Goal: Obtain resource: Obtain resource

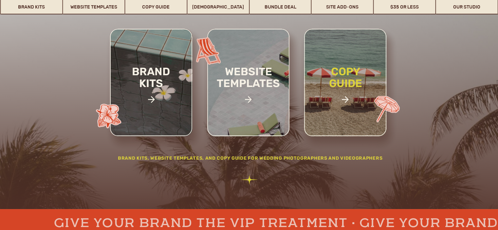
click at [360, 95] on h2 "copy guide" at bounding box center [345, 89] width 61 height 46
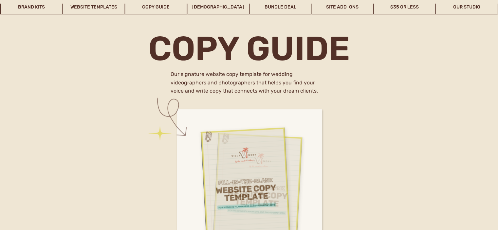
scroll to position [2675, 0]
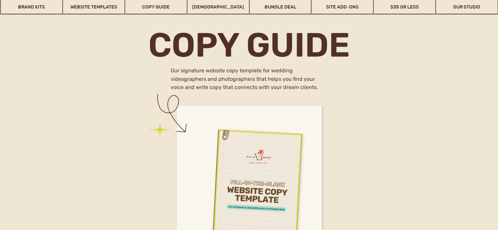
click at [241, 126] on div at bounding box center [245, 185] width 90 height 124
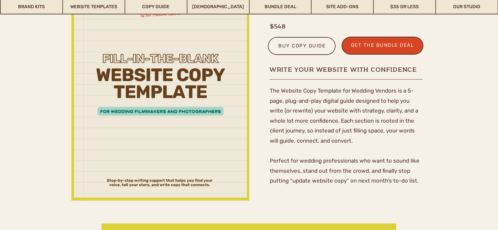
scroll to position [136, 0]
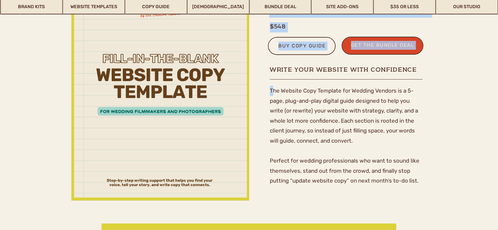
drag, startPoint x: 271, startPoint y: 87, endPoint x: 425, endPoint y: 173, distance: 176.3
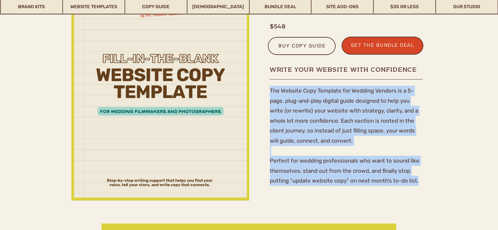
drag, startPoint x: 422, startPoint y: 179, endPoint x: 270, endPoint y: 90, distance: 175.3
click at [270, 90] on p "The Website Copy Template for Wedding Vendors is a 5-page, plug-and-play digita…" at bounding box center [346, 137] width 153 height 102
copy p "The Website Copy Template for Wedding Vendors is a 5-page, plug-and-play digita…"
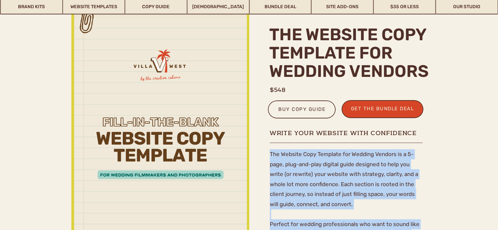
scroll to position [72, 0]
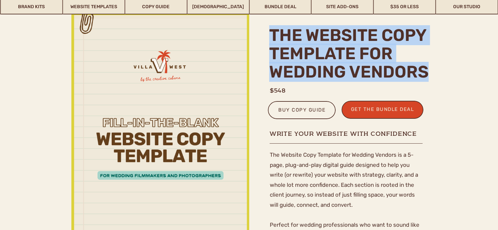
drag, startPoint x: 271, startPoint y: 29, endPoint x: 425, endPoint y: 69, distance: 159.3
click at [425, 69] on h2 "The Website Copy Template for Wedding Vendors" at bounding box center [370, 53] width 202 height 54
copy h2 "The Website Copy Template for Wedding Vendors"
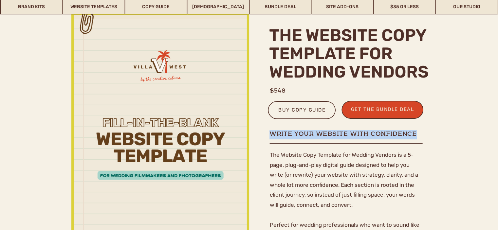
drag, startPoint x: 269, startPoint y: 132, endPoint x: 415, endPoint y: 130, distance: 146.0
click at [415, 130] on h1 "Write Your Website With Confidence" at bounding box center [347, 138] width 156 height 17
copy h1 "Write Your Website With Confidence"
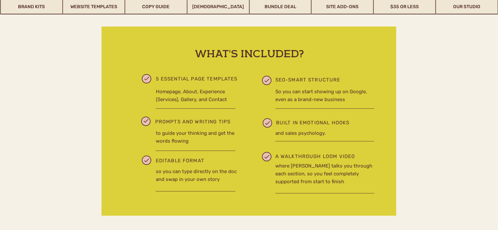
scroll to position [333, 0]
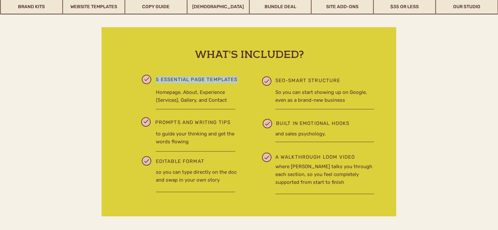
drag, startPoint x: 156, startPoint y: 79, endPoint x: 237, endPoint y: 80, distance: 80.5
click at [237, 80] on p "5 essential page templates" at bounding box center [205, 80] width 98 height 8
copy p "5 essential page templates"
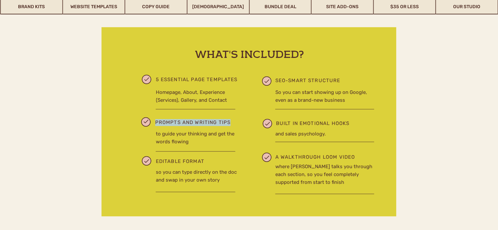
drag, startPoint x: 156, startPoint y: 120, endPoint x: 231, endPoint y: 123, distance: 74.4
click at [231, 123] on p "Prompts and writing tips" at bounding box center [193, 123] width 76 height 9
copy p "Prompts and writing tips"
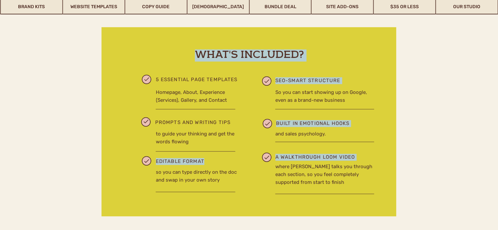
drag, startPoint x: 155, startPoint y: 160, endPoint x: 208, endPoint y: 161, distance: 52.7
click at [208, 161] on div "what's included? A walkthrough Loom video built in emotional hooks SEO-smart st…" at bounding box center [249, 127] width 393 height 225
click at [204, 161] on p "Editable format" at bounding box center [185, 164] width 58 height 13
drag, startPoint x: 202, startPoint y: 161, endPoint x: 155, endPoint y: 162, distance: 47.5
click at [155, 162] on div "what's included? A walkthrough Loom video built in emotional hooks SEO-smart st…" at bounding box center [249, 127] width 393 height 225
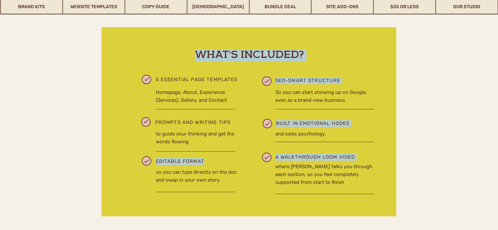
click at [158, 161] on p "Editable format" at bounding box center [185, 164] width 58 height 13
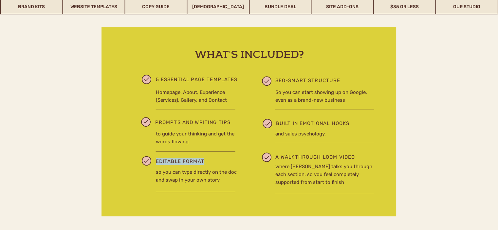
drag, startPoint x: 156, startPoint y: 161, endPoint x: 206, endPoint y: 161, distance: 49.8
click at [206, 161] on p "Editable format" at bounding box center [185, 164] width 58 height 13
copy p "Editable format"
drag, startPoint x: 275, startPoint y: 79, endPoint x: 338, endPoint y: 78, distance: 62.9
click at [338, 78] on p "SEO-smart structure" at bounding box center [325, 80] width 101 height 7
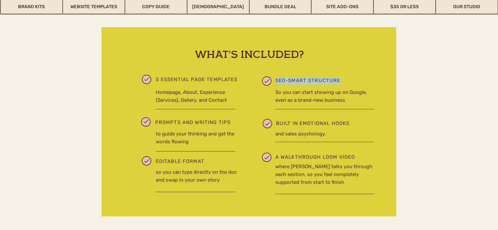
copy p "SEO-smart structure"
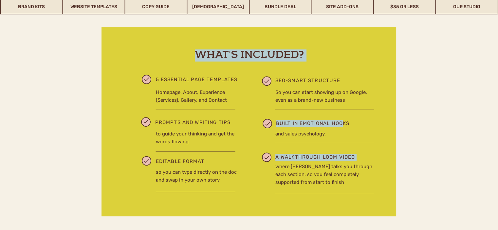
drag, startPoint x: 275, startPoint y: 124, endPoint x: 342, endPoint y: 122, distance: 67.1
click at [342, 122] on div "what's included? A walkthrough Loom video built in emotional hooks SEO-smart st…" at bounding box center [249, 127] width 393 height 225
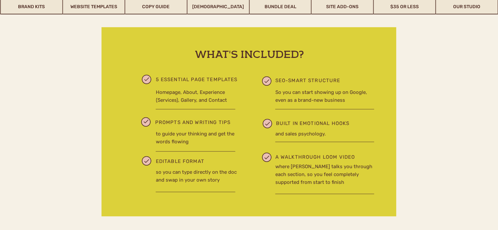
drag, startPoint x: 344, startPoint y: 124, endPoint x: 309, endPoint y: 124, distance: 35.4
click at [343, 124] on p "built in emotional hooks" at bounding box center [333, 123] width 114 height 7
drag, startPoint x: 276, startPoint y: 121, endPoint x: 350, endPoint y: 123, distance: 74.3
click at [350, 123] on p "built in emotional hooks" at bounding box center [333, 123] width 114 height 7
copy p "built in emotional hooks"
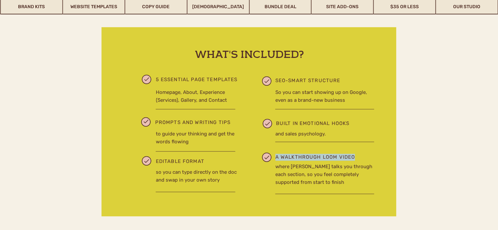
drag, startPoint x: 276, startPoint y: 155, endPoint x: 353, endPoint y: 158, distance: 77.0
click at [353, 158] on p "A walkthrough Loom video" at bounding box center [332, 158] width 114 height 8
copy p "A walkthrough Loom video"
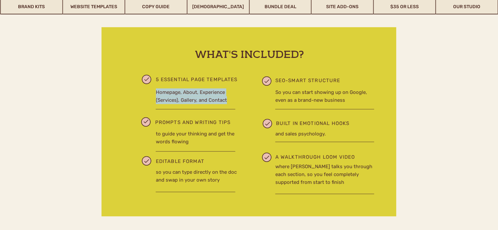
drag, startPoint x: 156, startPoint y: 91, endPoint x: 230, endPoint y: 99, distance: 74.8
click at [230, 99] on p "Homepage, About, Experience (Services), Gallery, and Contact" at bounding box center [199, 95] width 87 height 15
copy p "Homepage, About, Experience (Services), Gallery, and Contact"
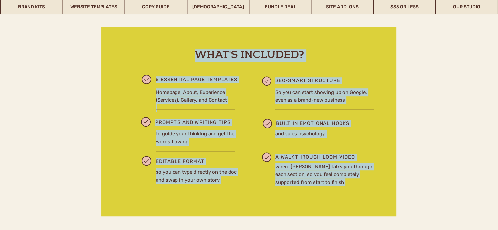
drag, startPoint x: 155, startPoint y: 131, endPoint x: 189, endPoint y: 143, distance: 36.0
click at [189, 143] on div "what's included? A walkthrough Loom video built in emotional hooks SEO-smart st…" at bounding box center [249, 127] width 393 height 225
click at [189, 143] on p "to guide your thinking and get the words flowing" at bounding box center [198, 137] width 85 height 15
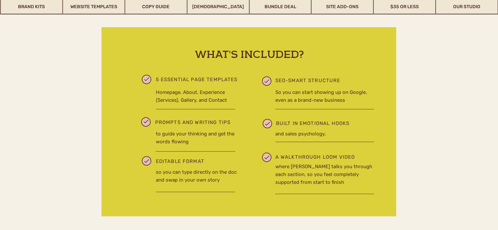
click at [187, 142] on p "to guide your thinking and get the words flowing" at bounding box center [198, 137] width 85 height 15
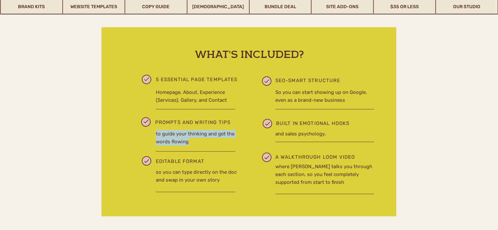
drag, startPoint x: 156, startPoint y: 133, endPoint x: 194, endPoint y: 141, distance: 38.9
click at [194, 141] on p "to guide your thinking and get the words flowing" at bounding box center [198, 137] width 85 height 15
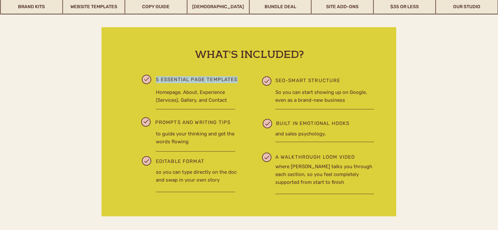
drag, startPoint x: 156, startPoint y: 78, endPoint x: 237, endPoint y: 78, distance: 80.9
click at [237, 78] on p "5 essential page templates" at bounding box center [205, 80] width 98 height 8
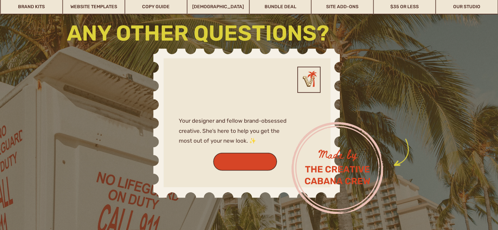
scroll to position [1788, 0]
